Goal: Find specific page/section: Find specific page/section

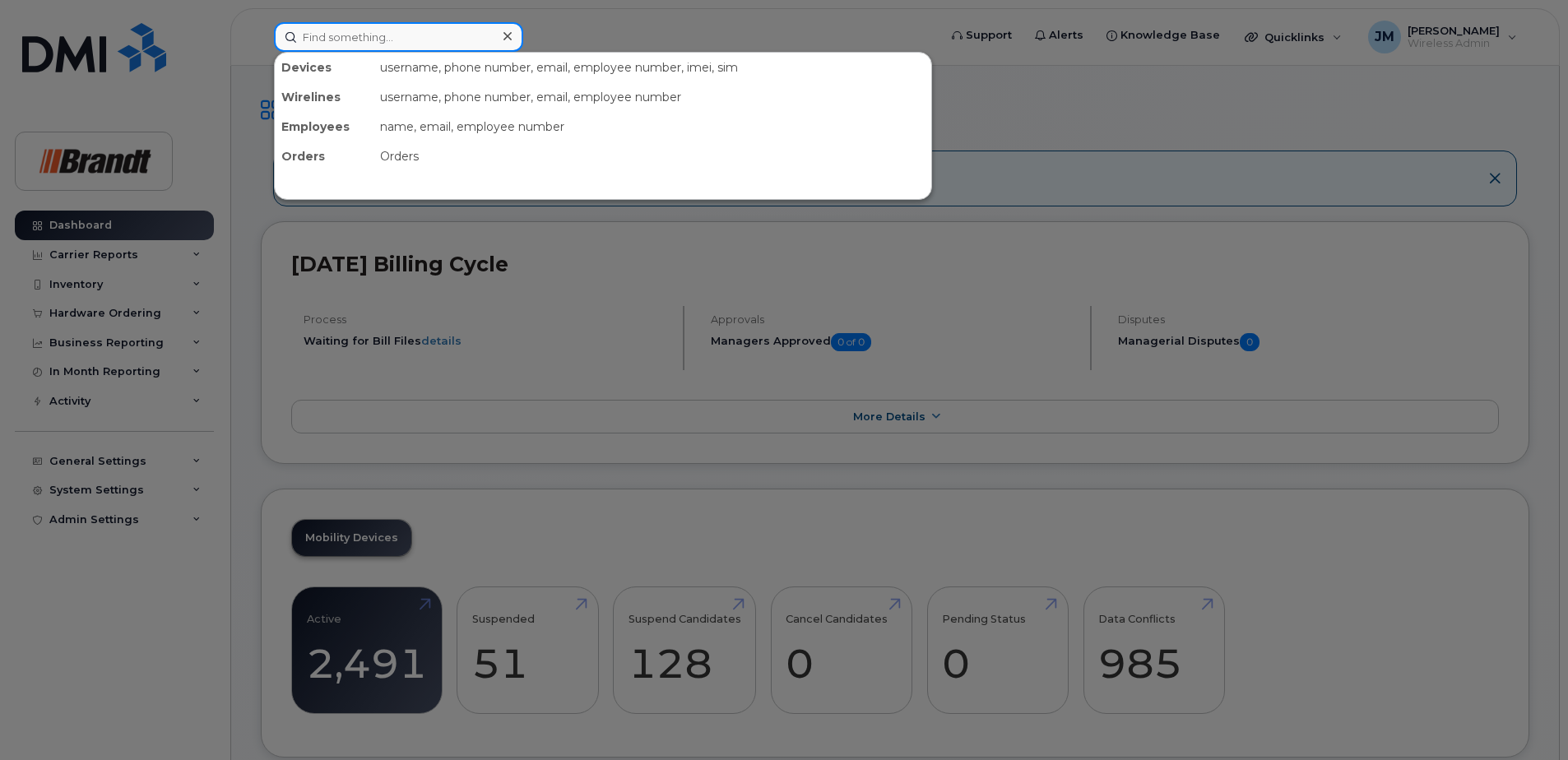
click at [332, 34] on input at bounding box center [398, 36] width 249 height 29
paste input "5879194755"
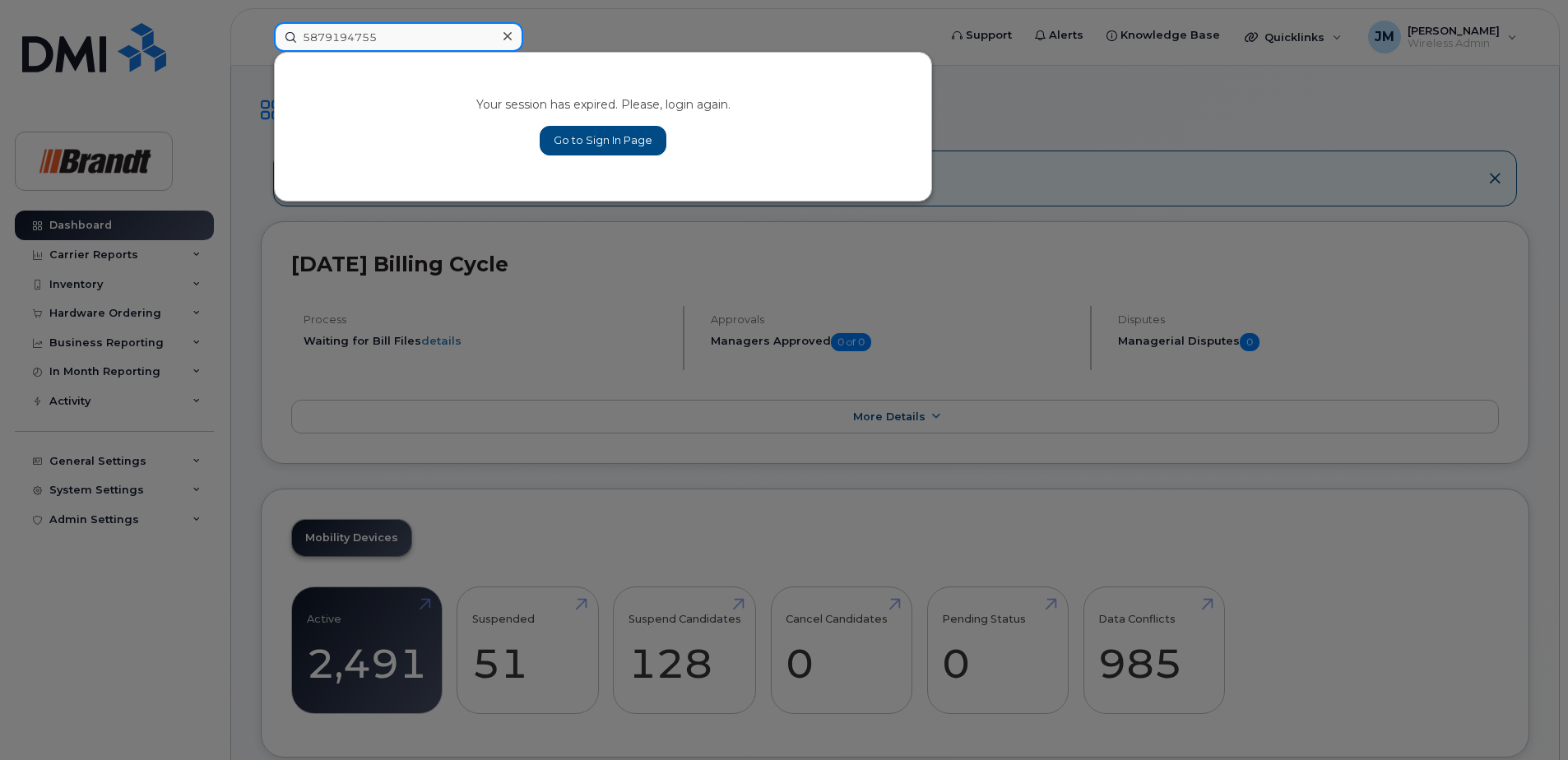
type input "5879194755"
click at [505, 34] on icon at bounding box center [507, 36] width 9 height 9
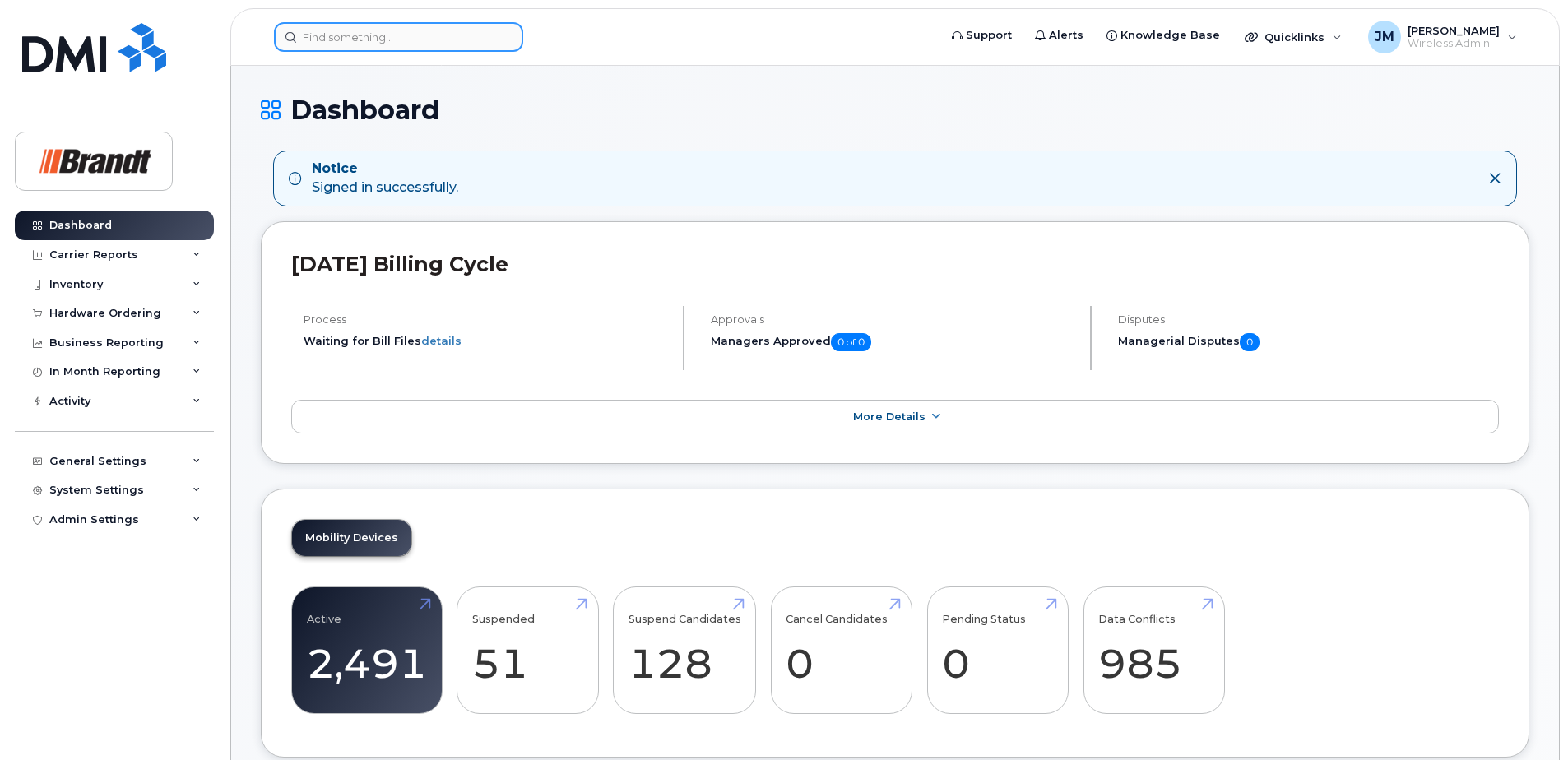
click at [385, 40] on input at bounding box center [398, 36] width 249 height 29
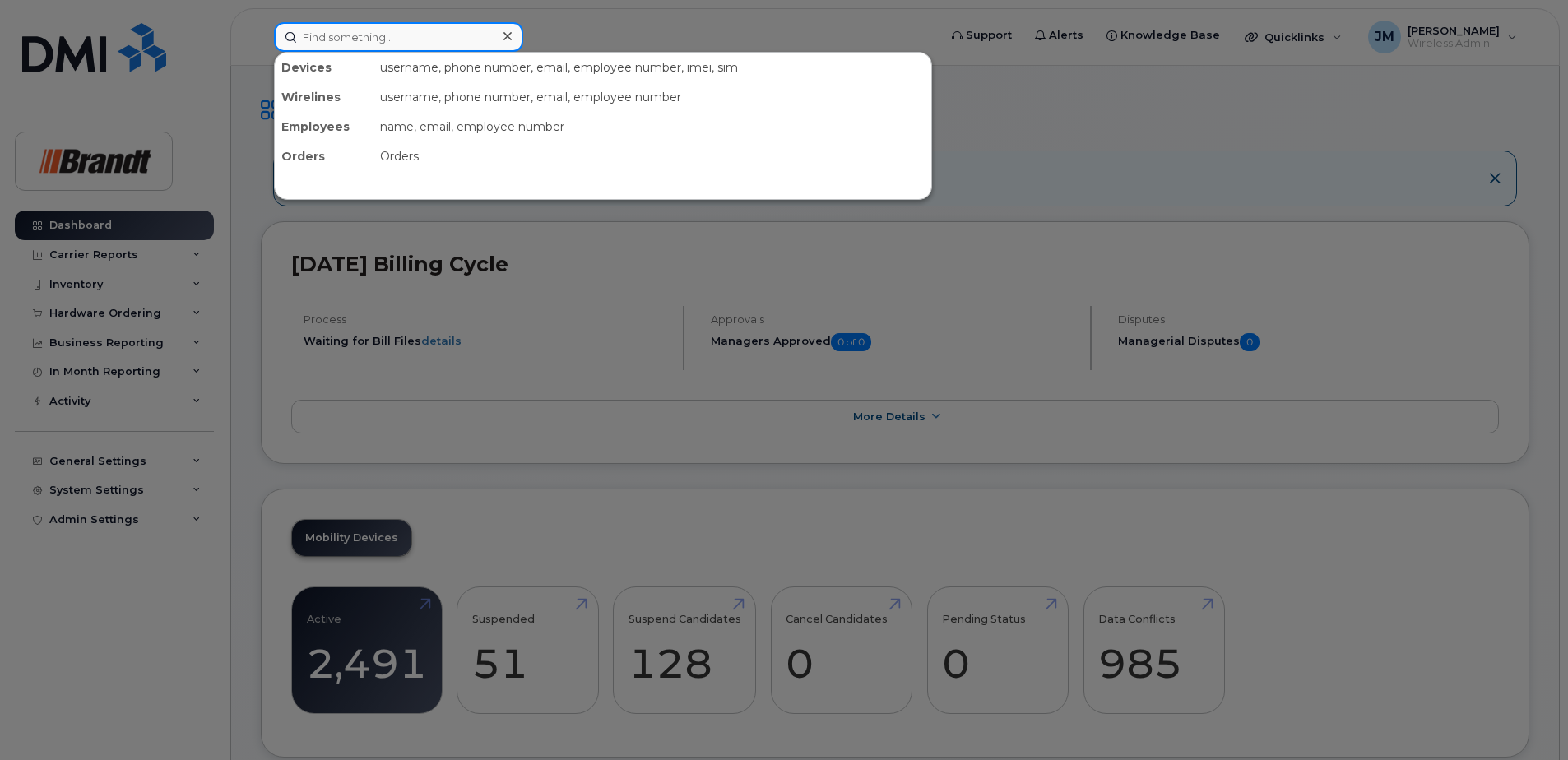
paste input "7802151742"
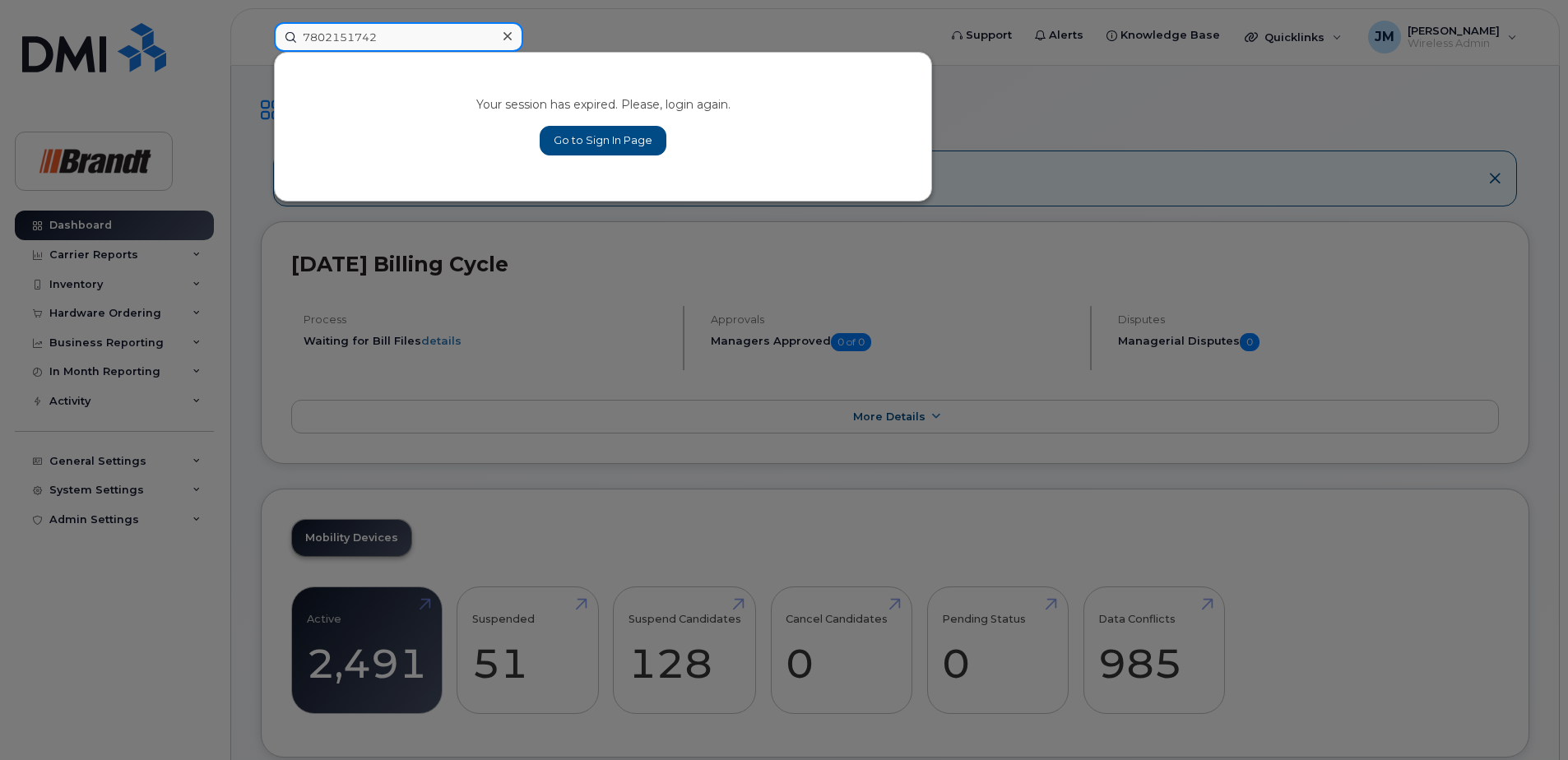
type input "7802151742"
click at [643, 144] on link "Go to Sign In Page" at bounding box center [603, 140] width 127 height 29
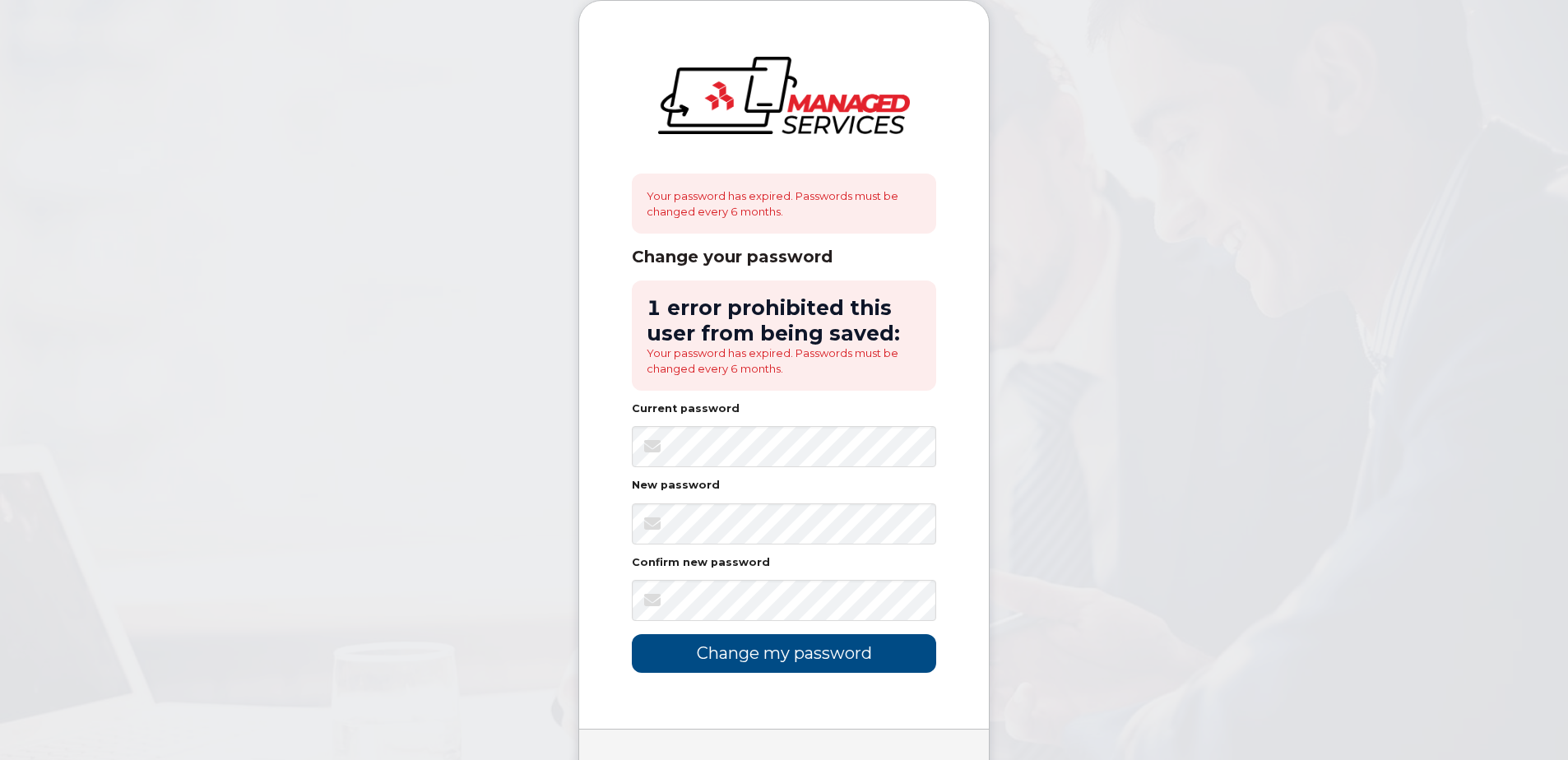
click at [494, 416] on body "Your password has expired. Passwords must be changed every 6 months. Change you…" at bounding box center [784, 424] width 1568 height 847
click at [799, 650] on input "Change my password" at bounding box center [783, 653] width 304 height 39
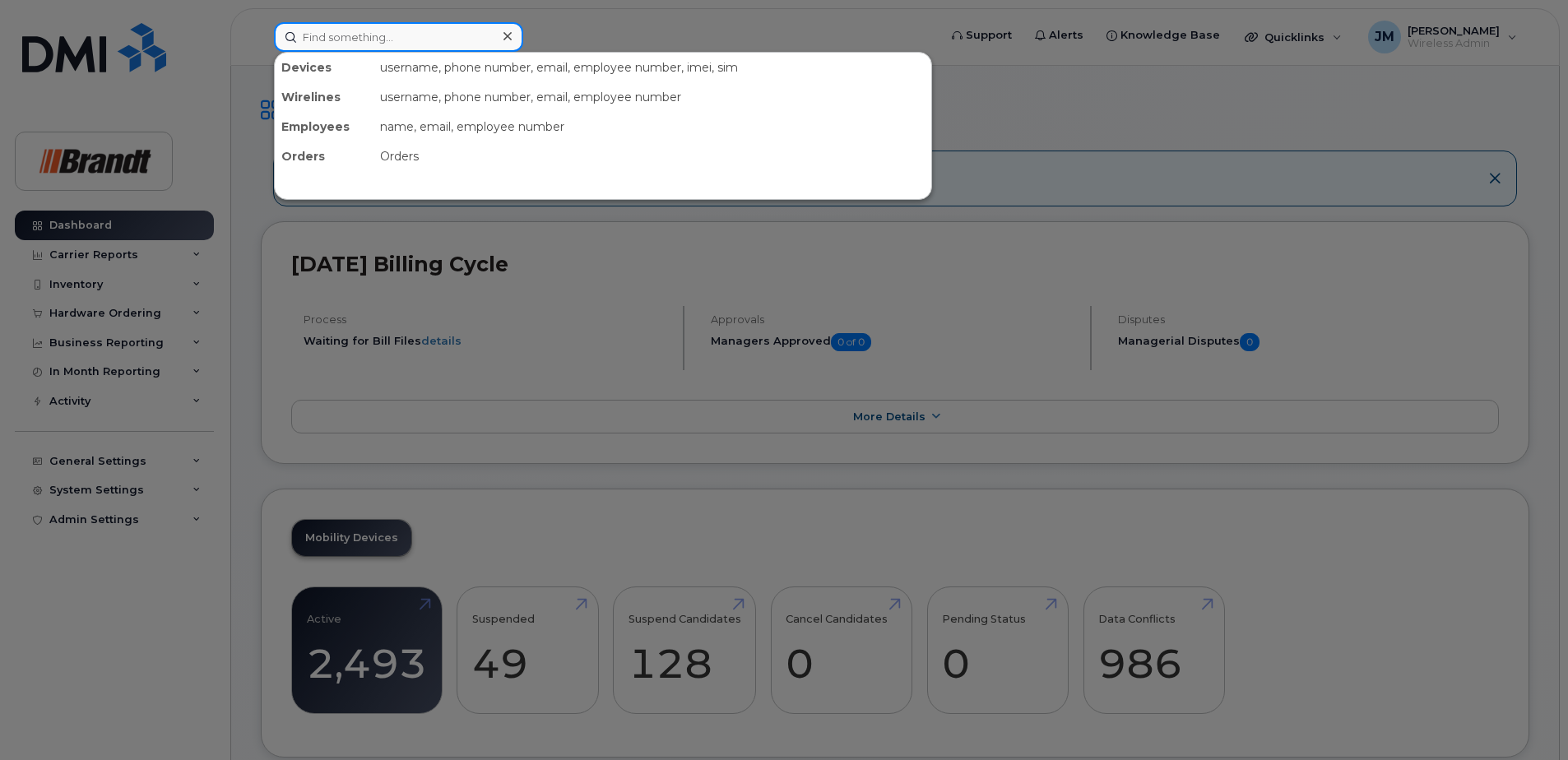
click at [392, 29] on input at bounding box center [398, 36] width 249 height 29
paste input "5879194755"
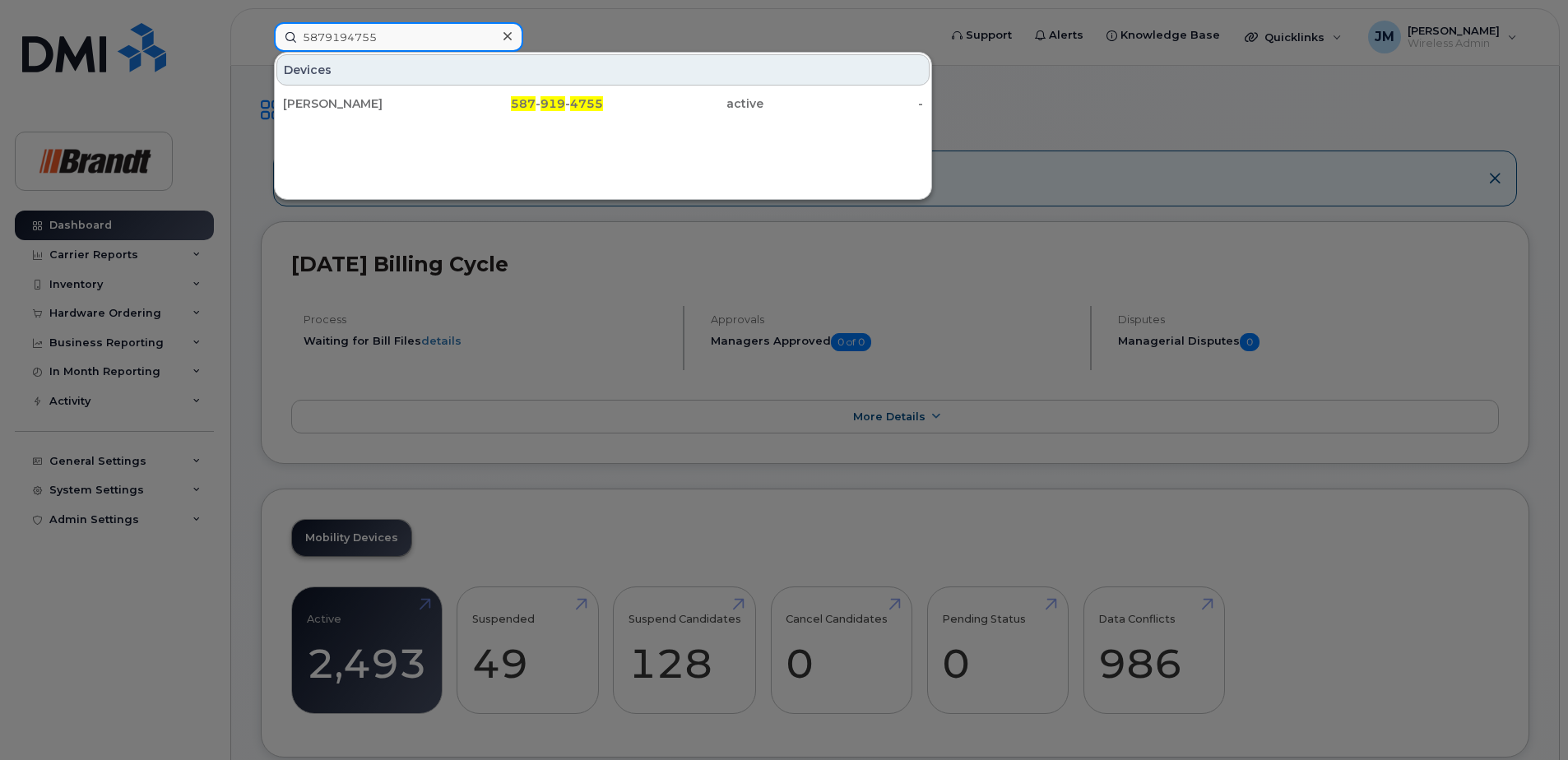
type input "5879194755"
click at [539, 106] on div "587 - 919 - 4755" at bounding box center [523, 103] width 160 height 16
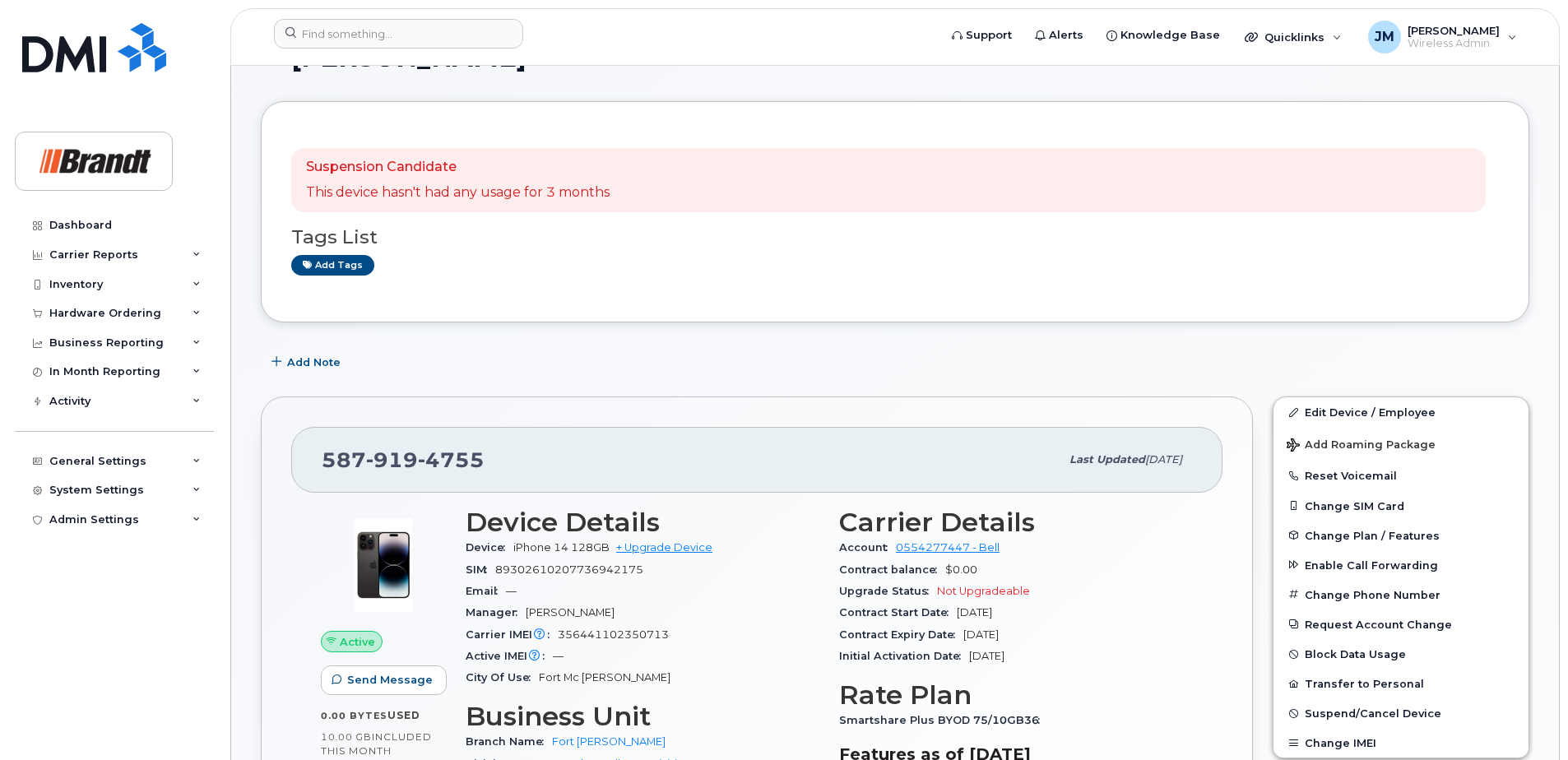
scroll to position [82, 0]
